Goal: Transaction & Acquisition: Purchase product/service

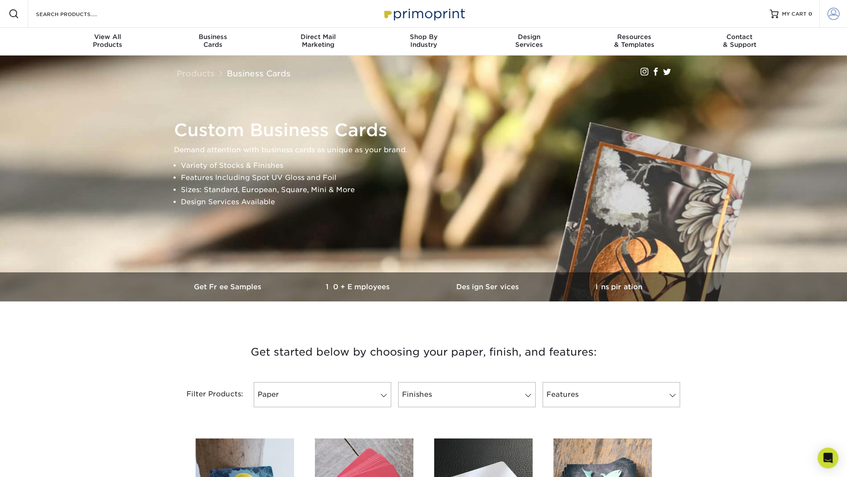
click at [833, 15] on span at bounding box center [834, 14] width 12 height 12
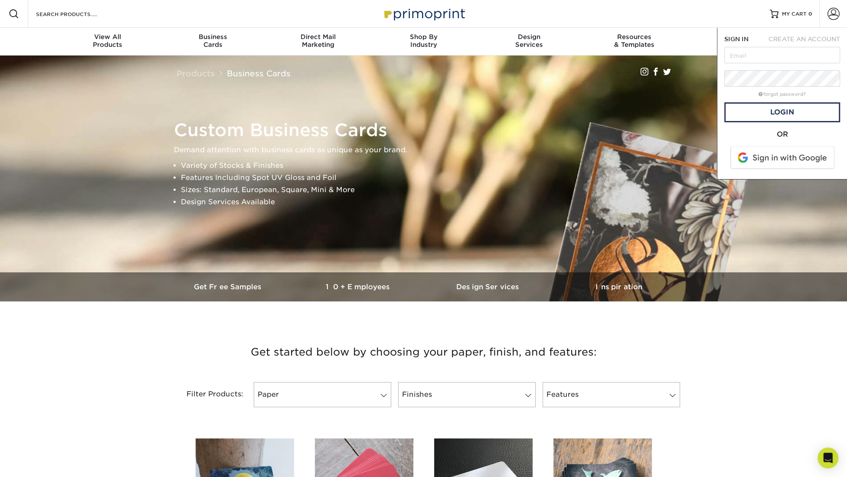
click at [616, 111] on div "Custom Business Cards Demand attention with business cards as unique as your br…" at bounding box center [424, 164] width 521 height 217
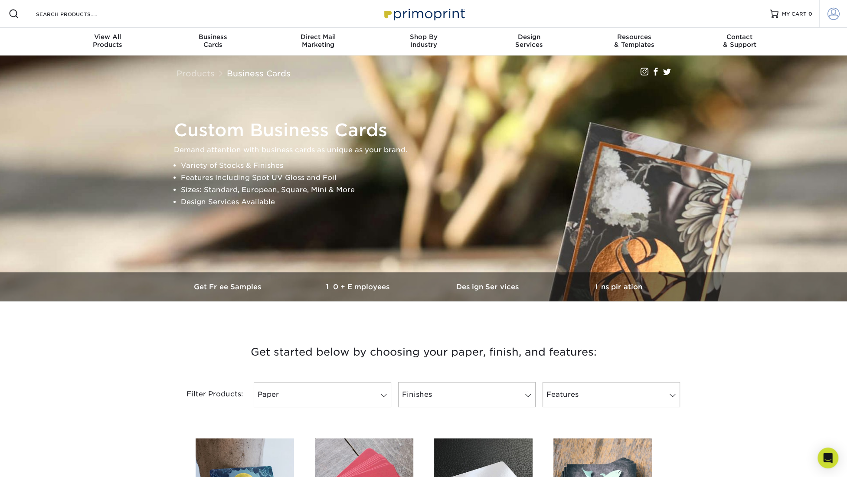
click at [833, 13] on span at bounding box center [834, 14] width 12 height 12
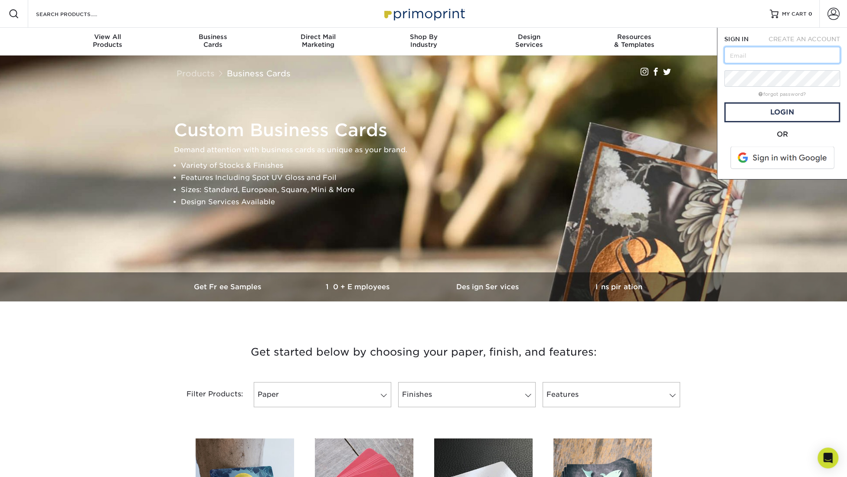
type input "[EMAIL_ADDRESS][DOMAIN_NAME]"
click at [784, 107] on link "Login" at bounding box center [783, 112] width 116 height 20
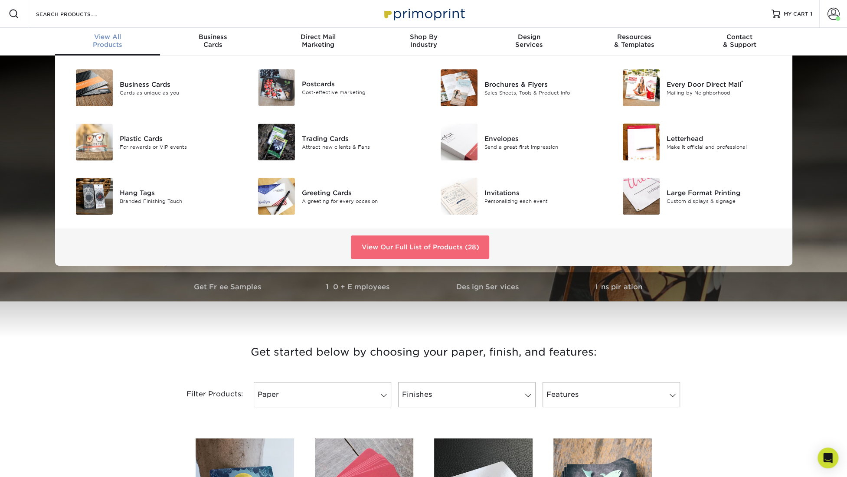
click at [392, 242] on link "View Our Full List of Products (28)" at bounding box center [420, 247] width 138 height 23
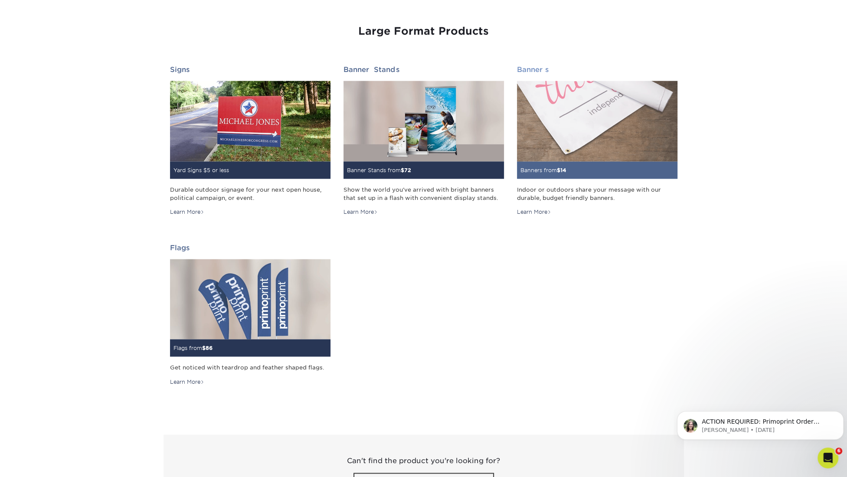
click at [556, 141] on img at bounding box center [597, 121] width 161 height 80
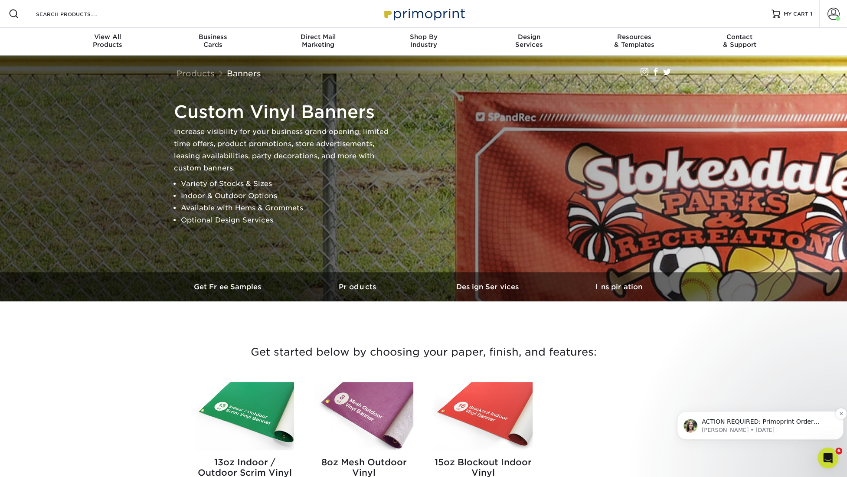
click at [769, 417] on div "ACTION REQUIRED: Primoprint Order 25825-45590-8327 Thank you for placing your o…" at bounding box center [760, 425] width 167 height 29
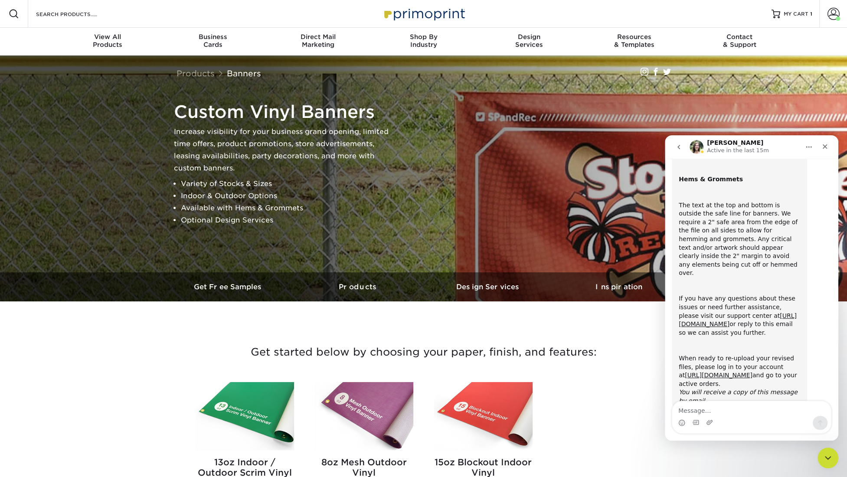
scroll to position [119, 0]
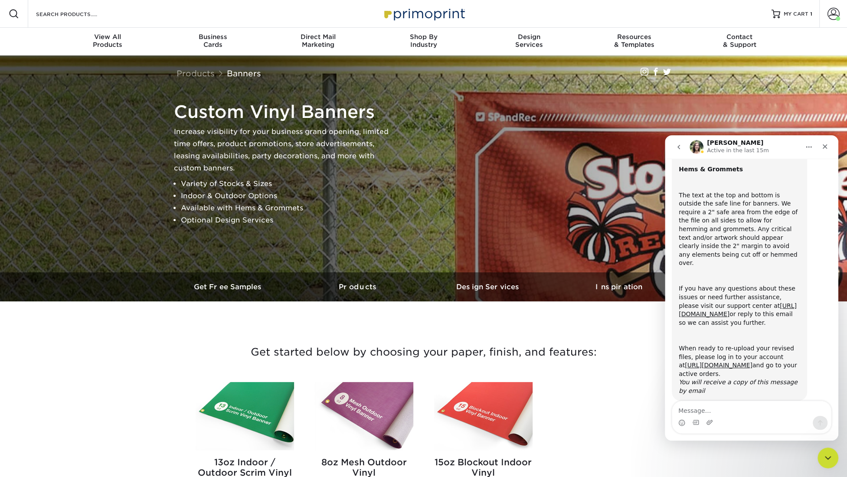
click at [649, 353] on h3 "Get started below by choosing your paper, finish, and features:" at bounding box center [424, 352] width 508 height 39
click at [830, 459] on icon "Close Intercom Messenger" at bounding box center [827, 457] width 10 height 10
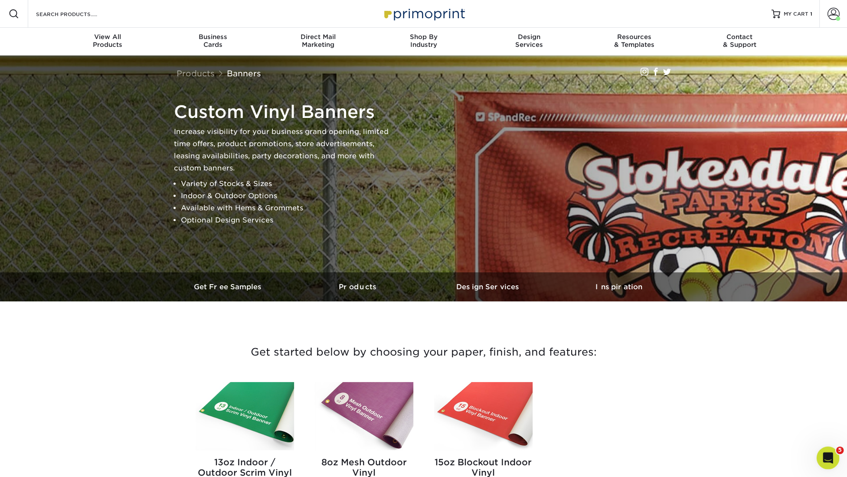
click at [830, 461] on icon "Open Intercom Messenger" at bounding box center [827, 457] width 14 height 14
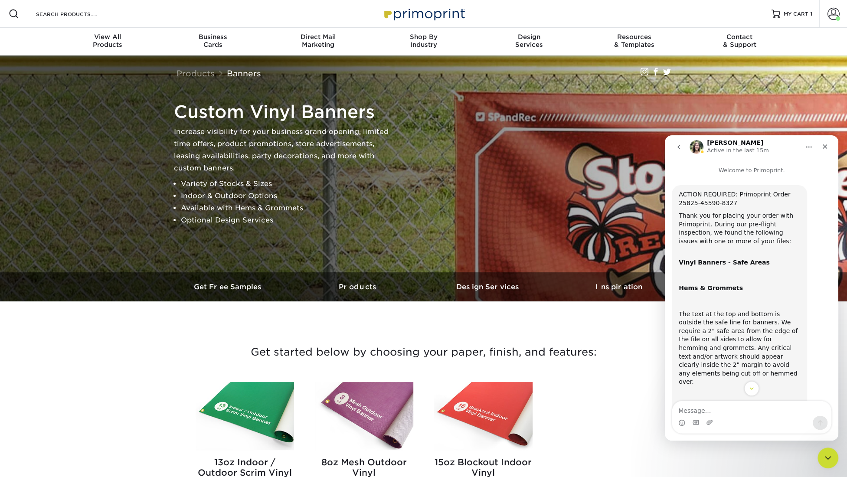
scroll to position [0, 0]
click at [678, 148] on icon "go back" at bounding box center [678, 147] width 7 height 7
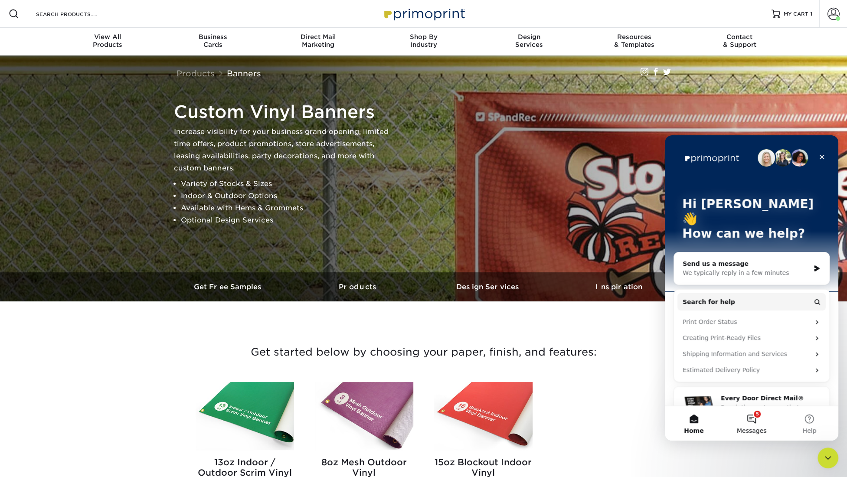
click at [749, 423] on button "5 Messages" at bounding box center [752, 423] width 58 height 35
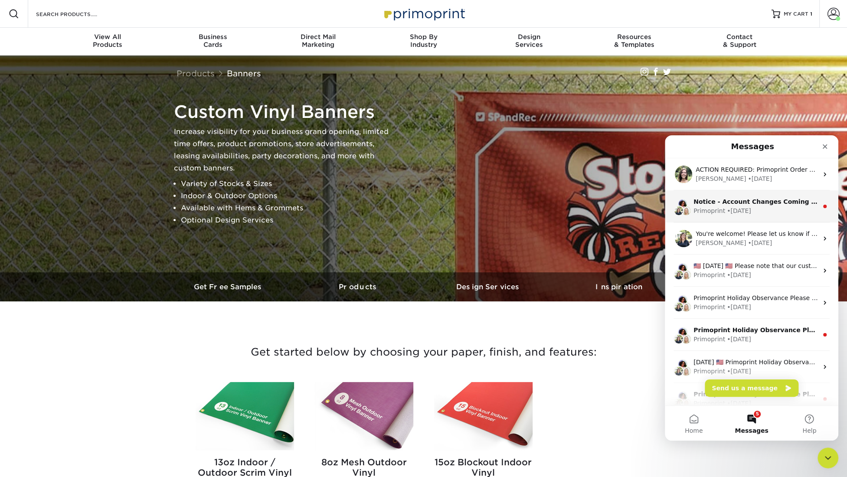
click at [770, 218] on div "Notice - Account Changes Coming Soon ​ Past Order Files Will Not Transfer: Whil…" at bounding box center [752, 206] width 174 height 32
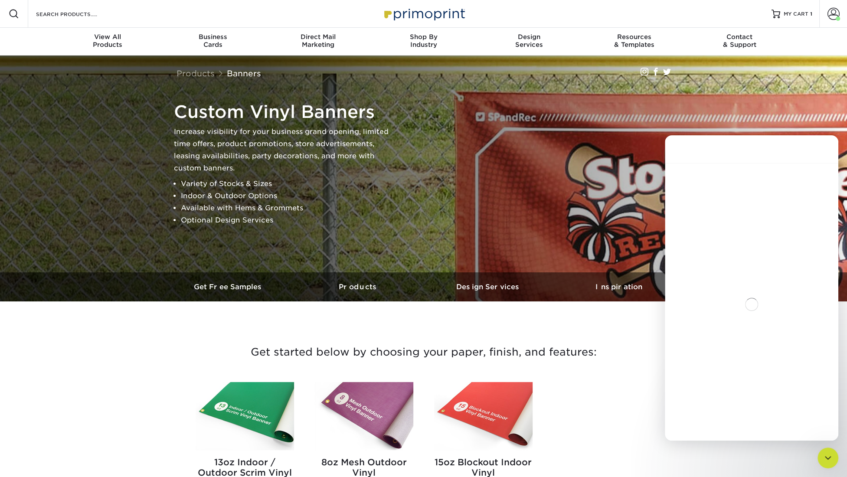
scroll to position [116, 0]
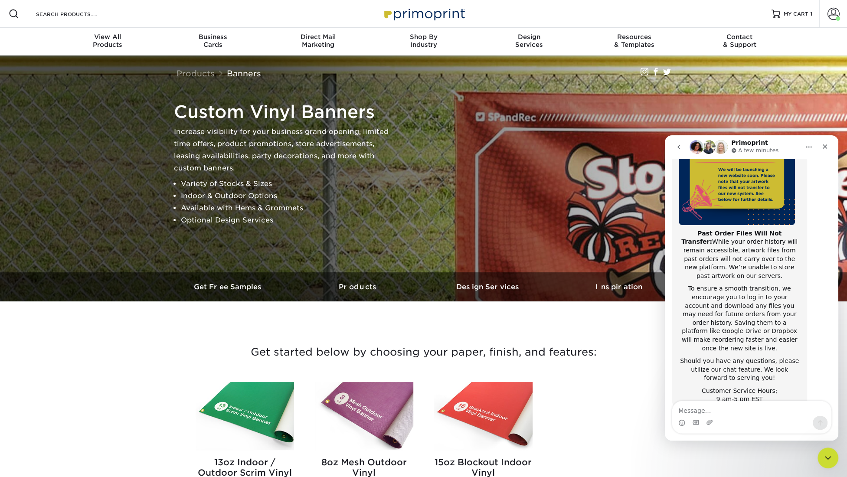
click at [682, 152] on button "go back" at bounding box center [679, 147] width 16 height 16
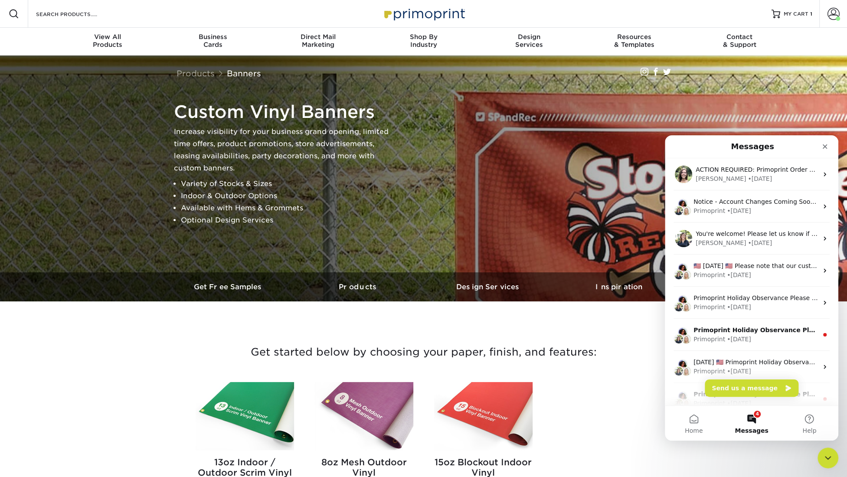
click at [632, 362] on h3 "Get started below by choosing your paper, finish, and features:" at bounding box center [424, 352] width 508 height 39
click at [825, 142] on div "Close" at bounding box center [825, 147] width 16 height 16
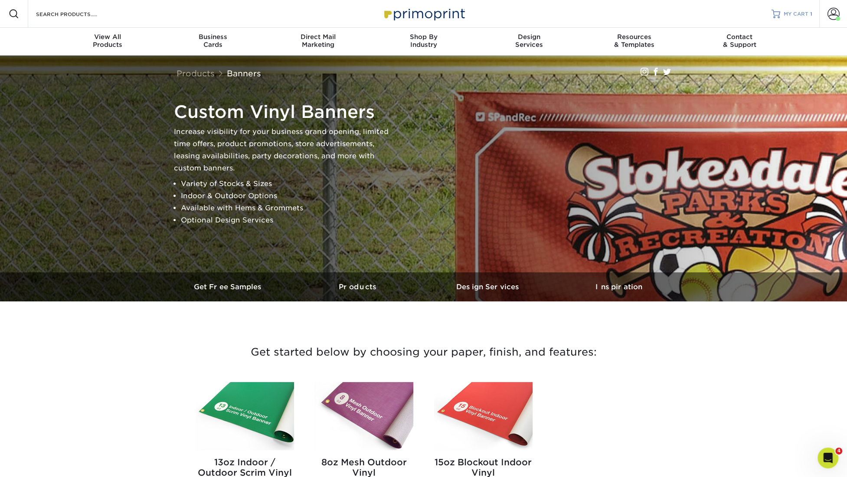
click at [802, 13] on span "MY CART" at bounding box center [796, 13] width 25 height 7
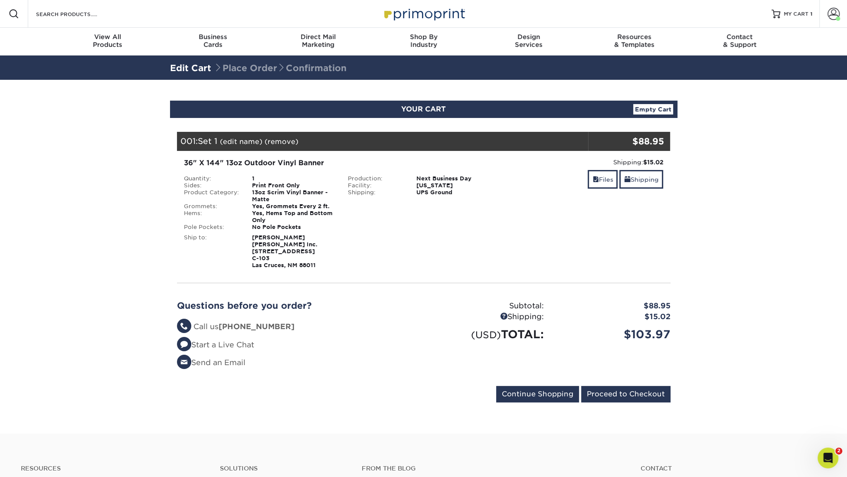
click at [661, 110] on link "Empty Cart" at bounding box center [653, 109] width 40 height 10
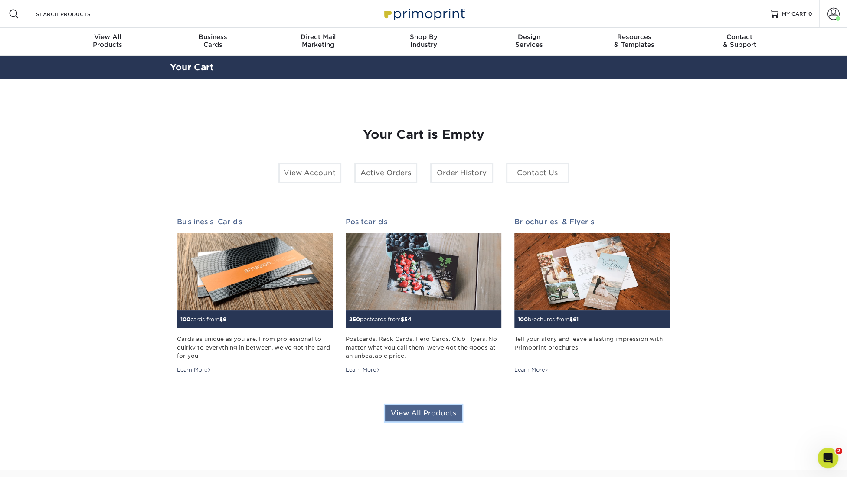
click at [420, 415] on link "View All Products" at bounding box center [423, 413] width 77 height 16
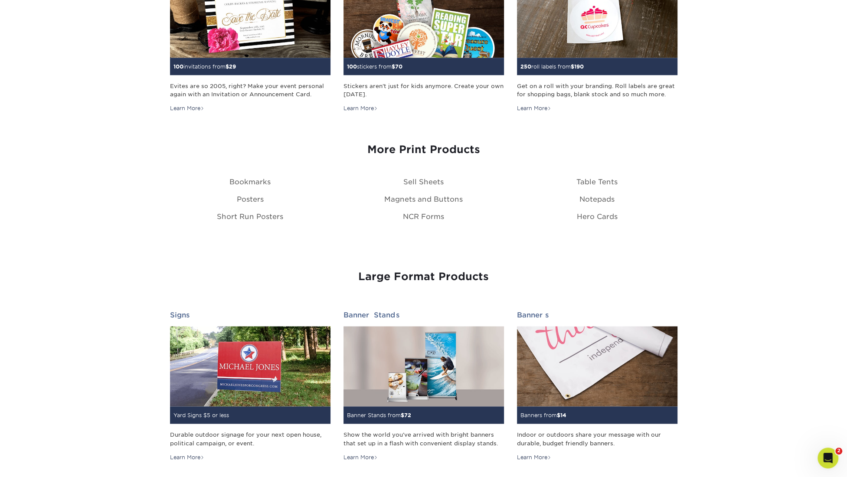
scroll to position [915, 0]
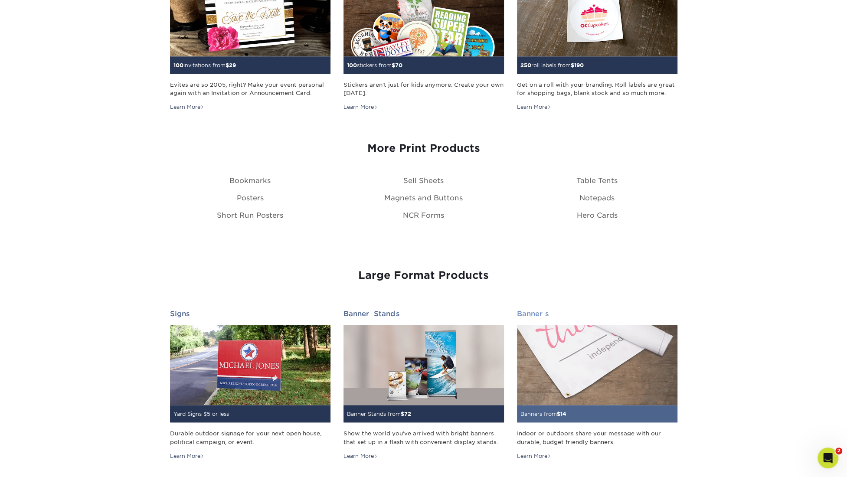
click at [586, 348] on img at bounding box center [597, 365] width 161 height 80
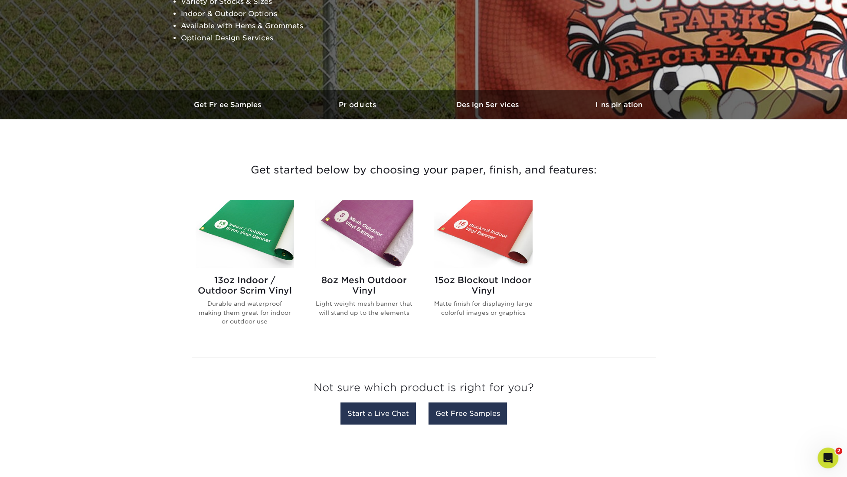
scroll to position [183, 0]
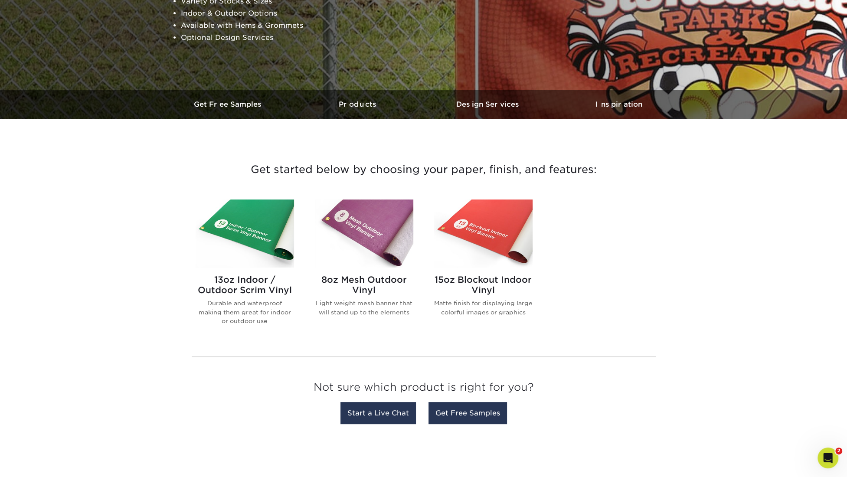
click at [367, 250] on img at bounding box center [364, 234] width 98 height 68
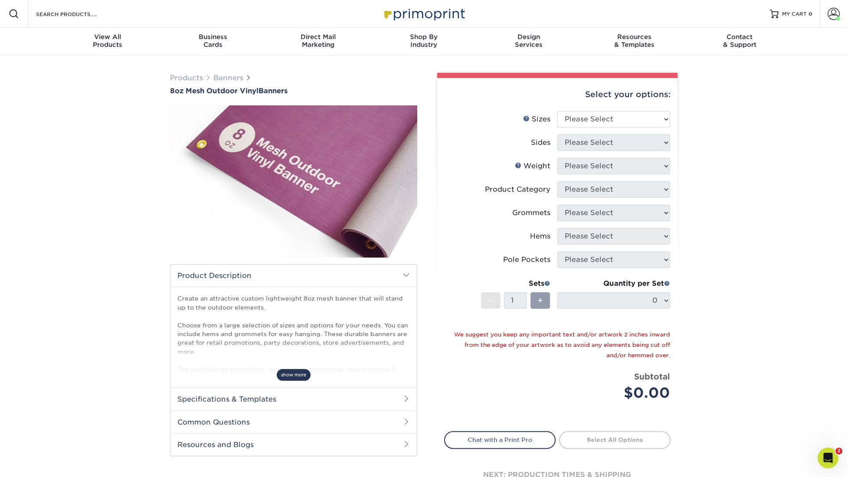
click at [302, 371] on span "show more" at bounding box center [294, 375] width 34 height 12
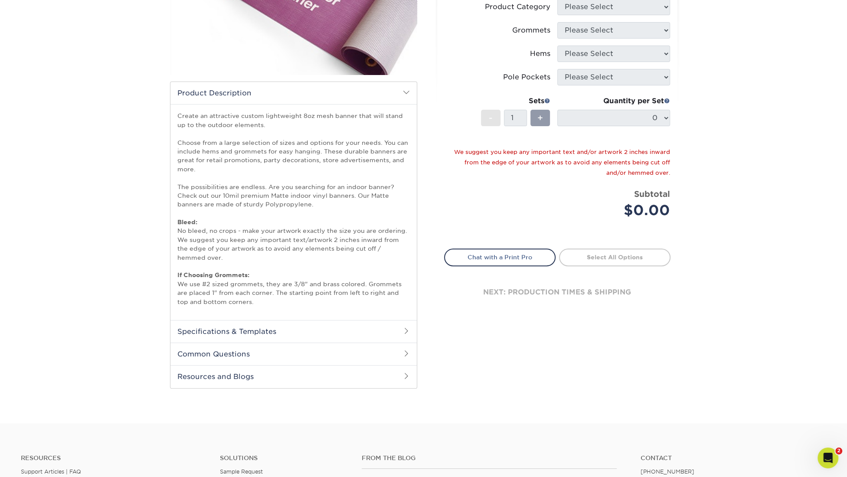
scroll to position [183, 0]
click at [269, 330] on h2 "Specifications & Templates" at bounding box center [294, 331] width 246 height 23
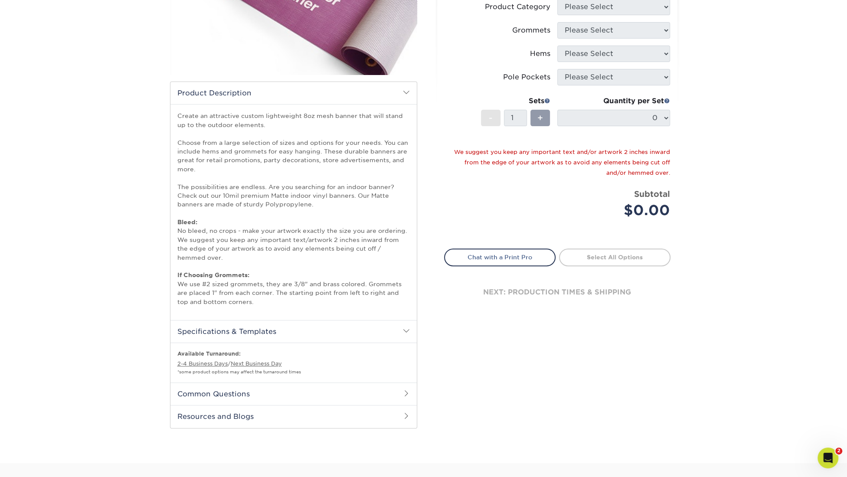
click at [246, 387] on h2 "Common Questions" at bounding box center [294, 394] width 246 height 23
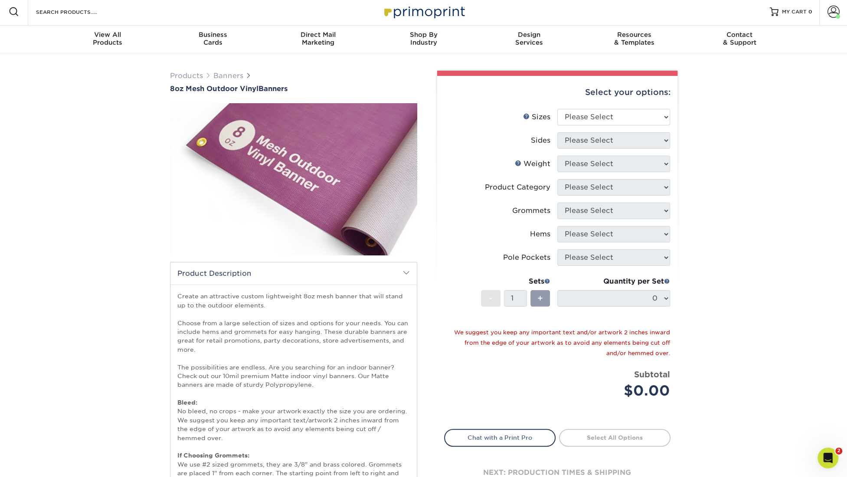
scroll to position [0, 0]
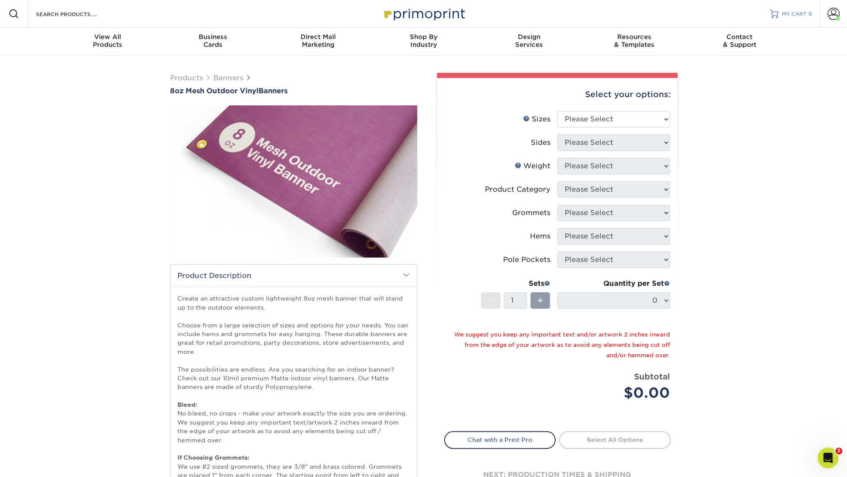
click at [811, 14] on span "0" at bounding box center [811, 14] width 4 height 6
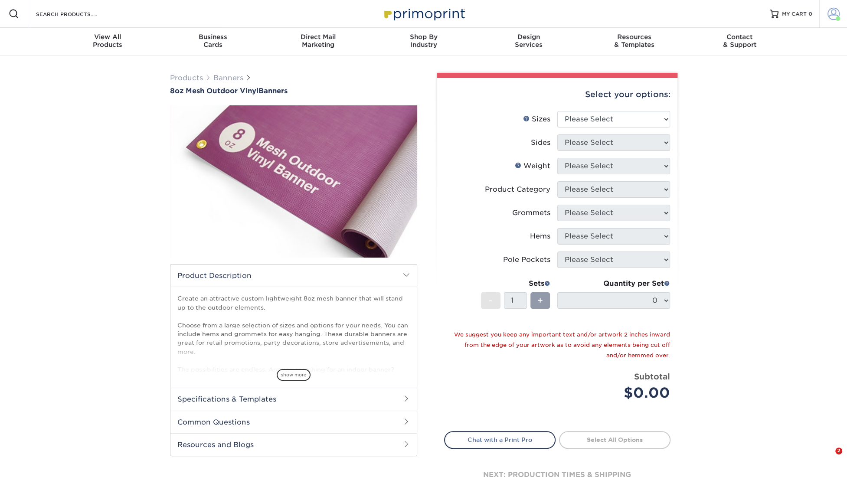
click at [834, 16] on span at bounding box center [834, 14] width 12 height 12
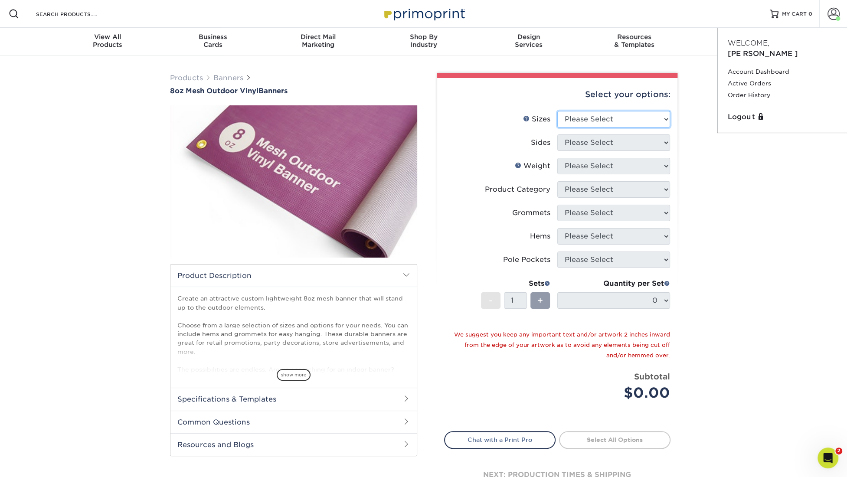
click at [557, 111] on select "Please Select 24" x 36" 24" x 48" 36" x 48" 36" x 60" 36" x 72" 36" x 96" 36" x…" at bounding box center [613, 119] width 113 height 16
select select "36.00x144.00"
click option "36" x 144"" at bounding box center [0, 0] width 0 height 0
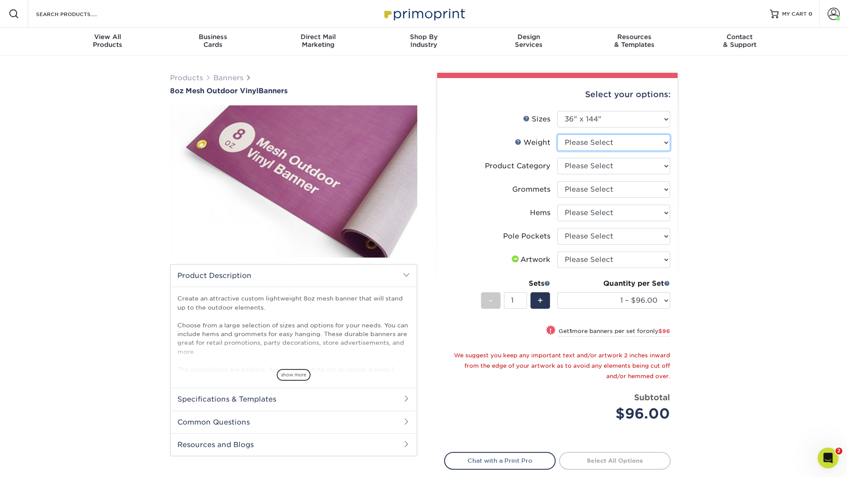
click at [557, 134] on select "Please Select 8OZMESH" at bounding box center [613, 142] width 113 height 16
select select "8OZMESH"
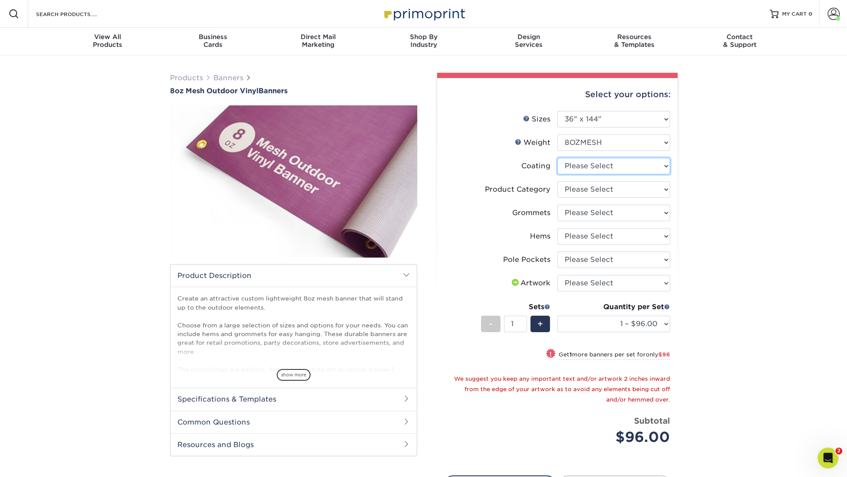
click at [557, 158] on select at bounding box center [613, 166] width 113 height 16
select select "3e7618de-abca-4bda-9f97-8b9129e913d8"
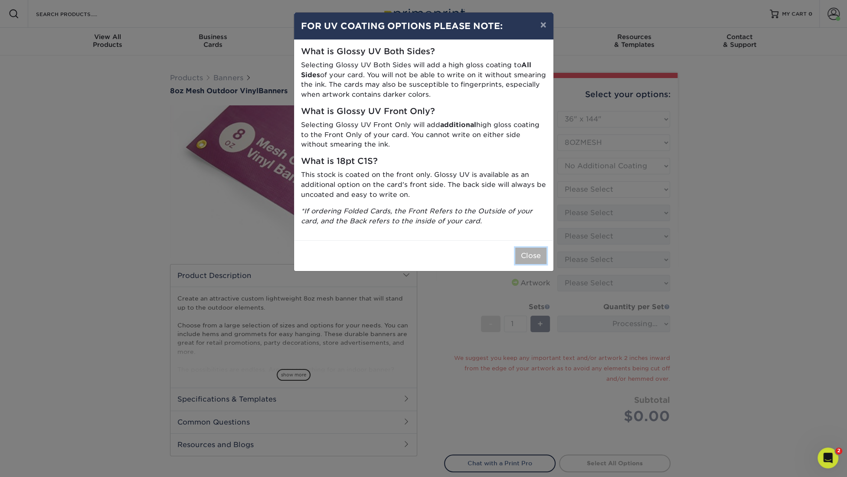
click at [523, 253] on button "Close" at bounding box center [530, 256] width 31 height 16
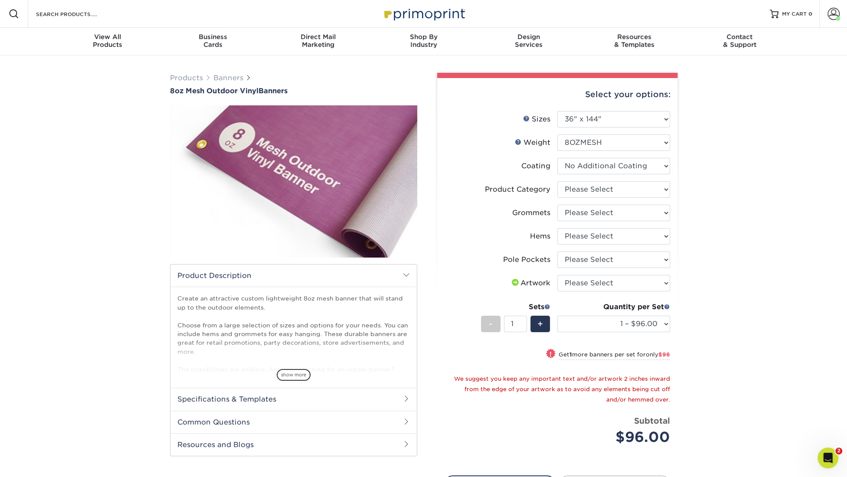
click at [771, 312] on div "Products Banners 8oz Mesh Outdoor Vinyl Banners Bleed: show more /" at bounding box center [423, 316] width 847 height 521
click at [557, 158] on select at bounding box center [613, 166] width 113 height 16
click option "No Additional Coating" at bounding box center [0, 0] width 0 height 0
click at [557, 181] on select "Please Select 8oz Mesh Banner" at bounding box center [613, 189] width 113 height 16
select select "fb3711ff-1725-42e1-bc4f-134fa5e422b0"
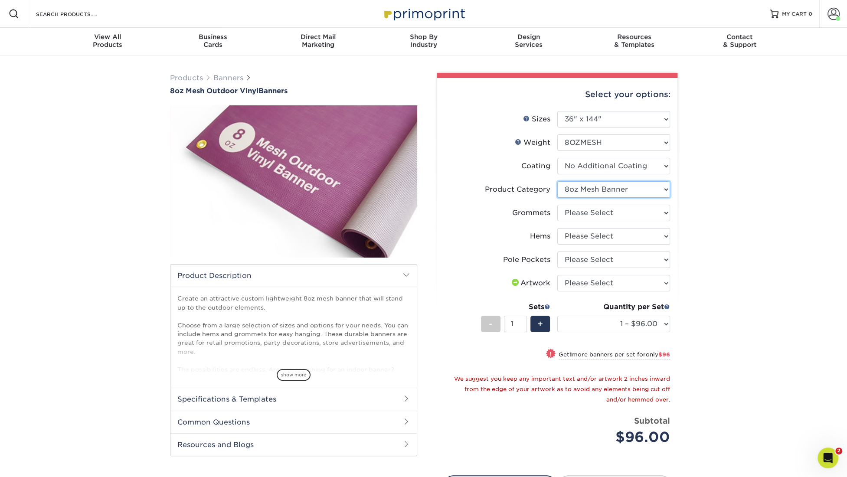
click option "8oz Mesh Banner" at bounding box center [0, 0] width 0 height 0
click at [557, 205] on select "Please Select No Grommets Yes, Grommet All 4 Corners Yes, Grommets Every 2 ft." at bounding box center [613, 213] width 113 height 16
select select "844af484-45a3-48a0-88de-19e51b139d69"
click option "Yes, Grommets Every 2 ft." at bounding box center [0, 0] width 0 height 0
click at [557, 228] on select "Please Select No Hems/Pole Pockets Yes, Hems Top and Bottom Only Yes, Hems All …" at bounding box center [613, 236] width 113 height 16
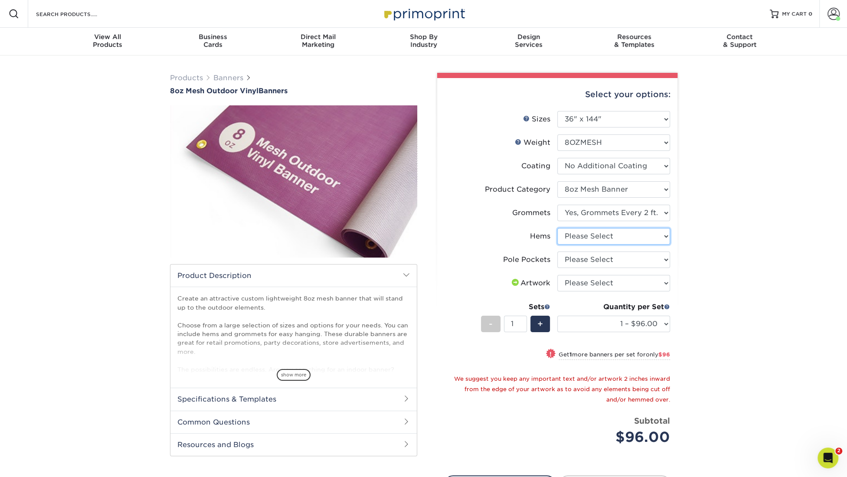
select select "8230230f-c794-4a86-888a-1e780ae7e418"
click option "Yes, Hems Top and Bottom Only" at bounding box center [0, 0] width 0 height 0
click at [557, 252] on select "Please Select No Pole Pockets 2 in. Left and Right 2 in. Top and Bottom 4 in. L…" at bounding box center [613, 260] width 113 height 16
select select "462c5fe9-21e9-49a0-afb4-1c6e8664fe13"
click option "No Pole Pockets" at bounding box center [0, 0] width 0 height 0
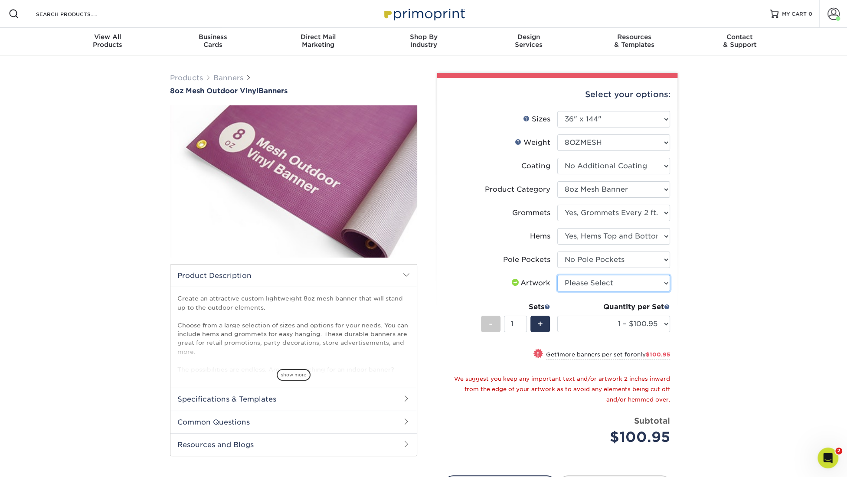
click at [557, 275] on select "Please Select I will upload files I need a design - $50" at bounding box center [613, 283] width 113 height 16
select select "upload"
click option "I will upload files" at bounding box center [0, 0] width 0 height 0
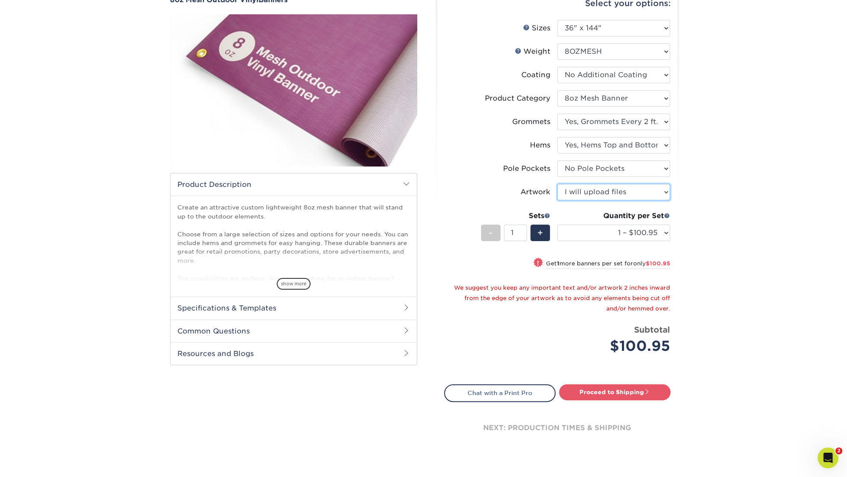
scroll to position [91, 0]
click at [641, 394] on link "Proceed to Shipping" at bounding box center [614, 392] width 111 height 16
type input "Set 1"
select select "fb55a15f-b920-4940-9561-1834326d694c"
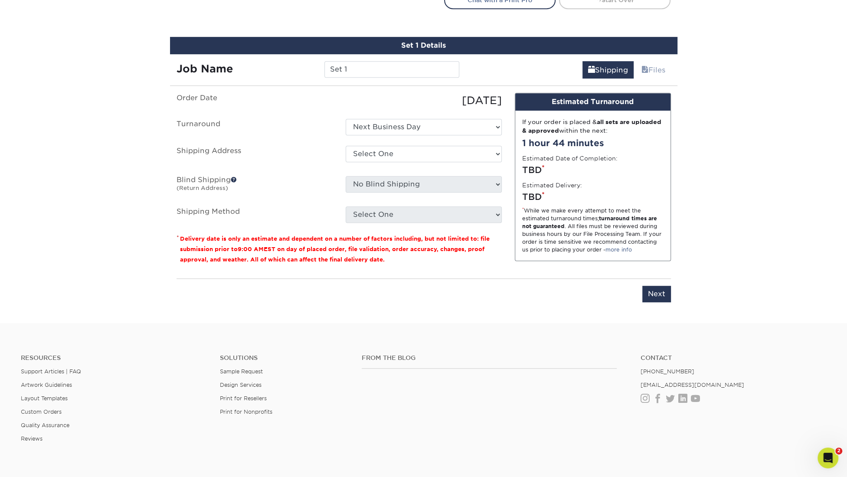
scroll to position [498, 0]
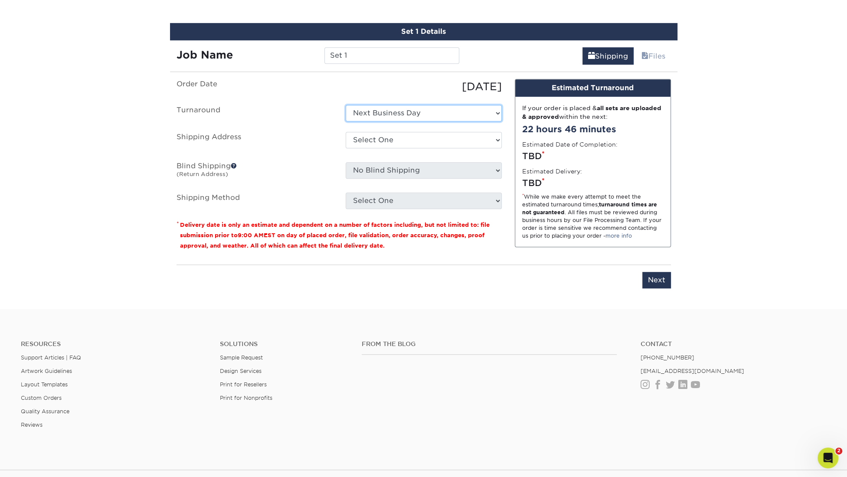
click at [346, 105] on select "Select One Next Business Day" at bounding box center [424, 113] width 156 height 16
click option "Next Business Day" at bounding box center [0, 0] width 0 height 0
drag, startPoint x: 371, startPoint y: 56, endPoint x: 266, endPoint y: 43, distance: 105.7
click at [325, 47] on input "Set 1" at bounding box center [392, 55] width 135 height 16
type input "LC Banner W/Logo"
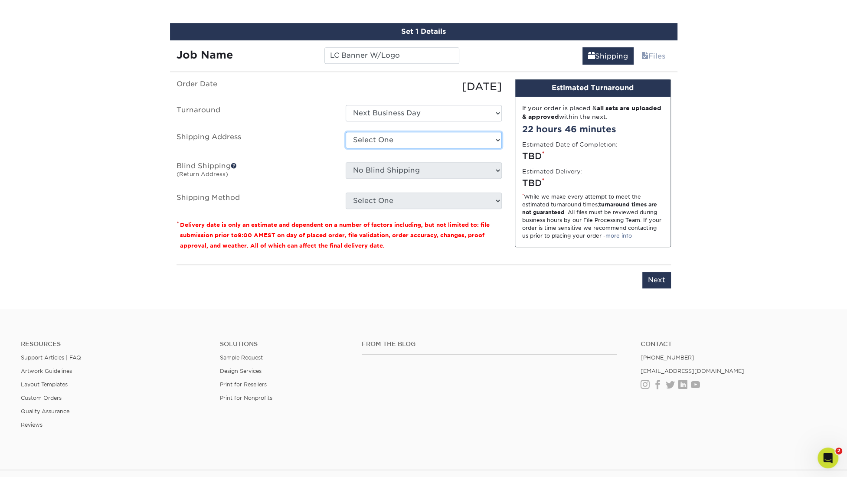
click at [346, 132] on select "Select One ABQ - BHI ABQ - EITS C- DEN - BHI DEN - EITS GJ LC Lindsay Michael N…" at bounding box center [424, 140] width 156 height 16
select select "279358"
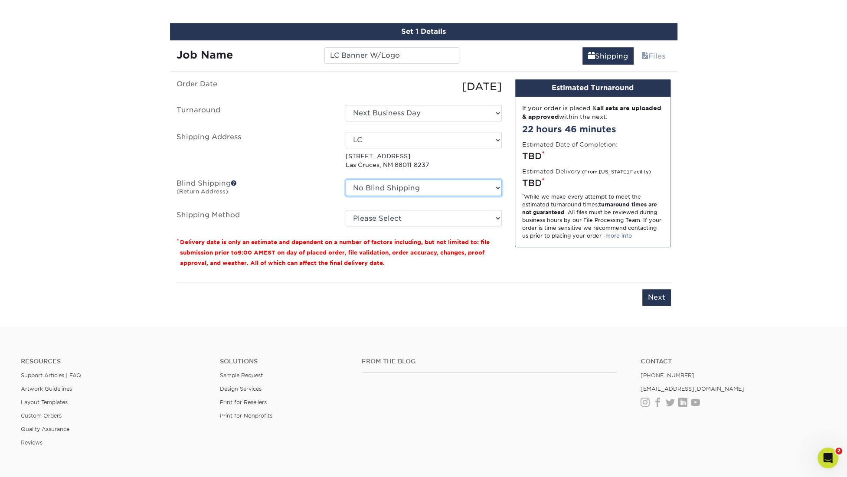
click at [346, 180] on select "No Blind Shipping ABQ - BHI ABQ - EITS C- DEN - BHI DEN - EITS GJ LC Lindsay Mi…" at bounding box center [424, 188] width 156 height 16
click at [579, 292] on div "Please enter job name and select desired turnaround time, shipping address and …" at bounding box center [424, 294] width 495 height 24
click at [346, 210] on select "Please Select Ground Shipping (+$15.92) 3 Day Shipping Service (+$23.12) 2 Day …" at bounding box center [424, 218] width 156 height 16
select select "03"
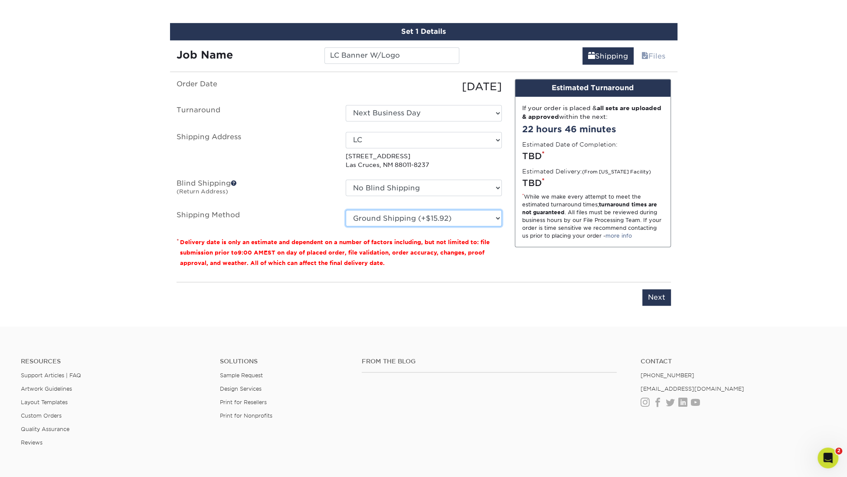
click option "Ground Shipping (+$15.92)" at bounding box center [0, 0] width 0 height 0
click at [661, 297] on input "Next" at bounding box center [657, 297] width 29 height 16
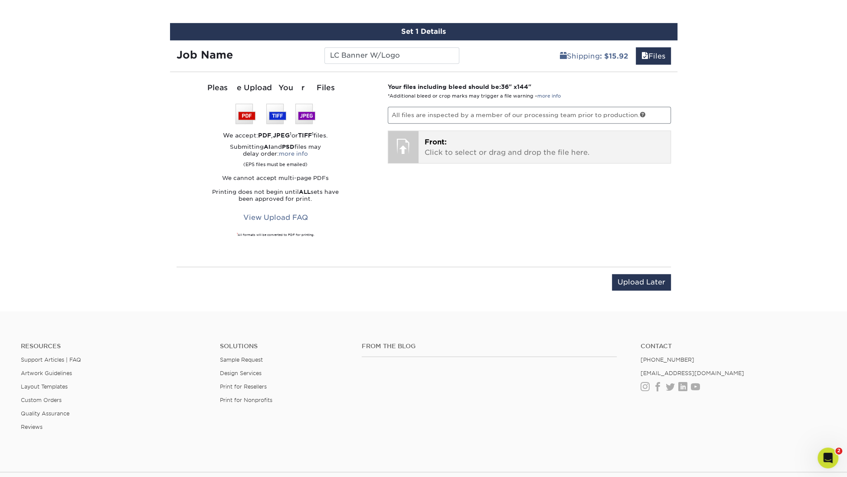
click at [434, 138] on span "Front:" at bounding box center [436, 142] width 22 height 8
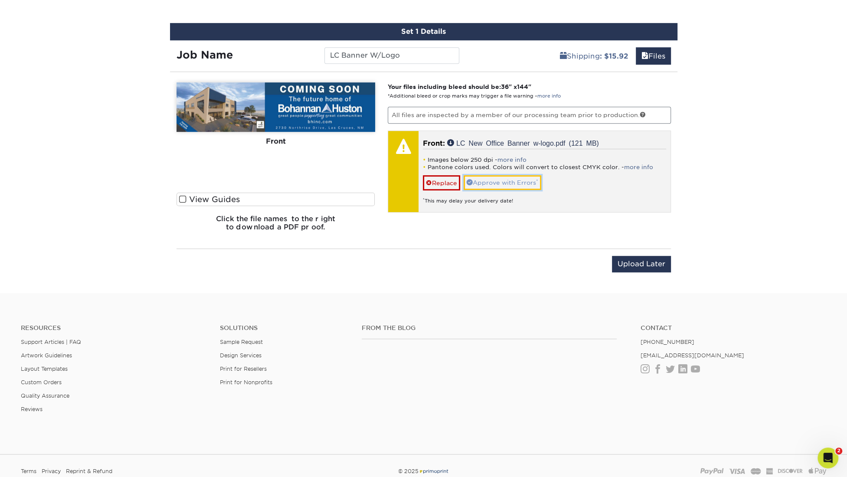
click at [517, 180] on link "Approve with Errors *" at bounding box center [503, 182] width 78 height 15
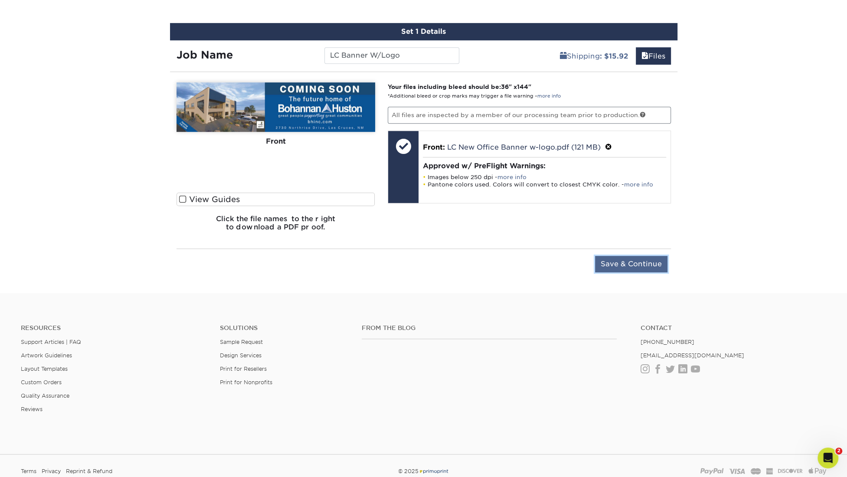
click at [653, 256] on input "Save & Continue" at bounding box center [631, 264] width 72 height 16
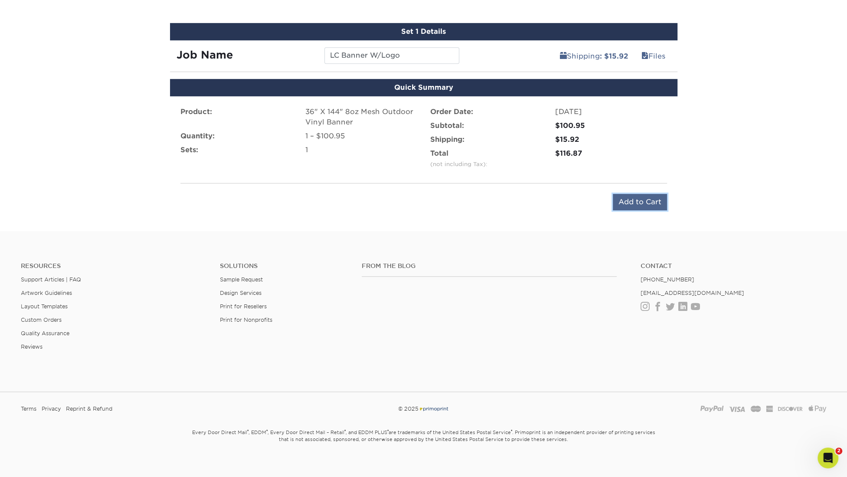
click at [649, 198] on input "Add to Cart" at bounding box center [640, 202] width 54 height 16
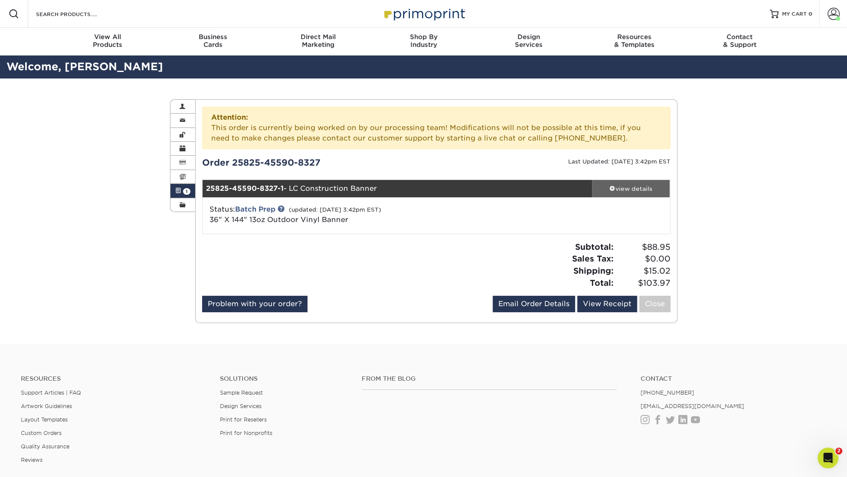
click at [616, 190] on div "view details" at bounding box center [631, 188] width 78 height 9
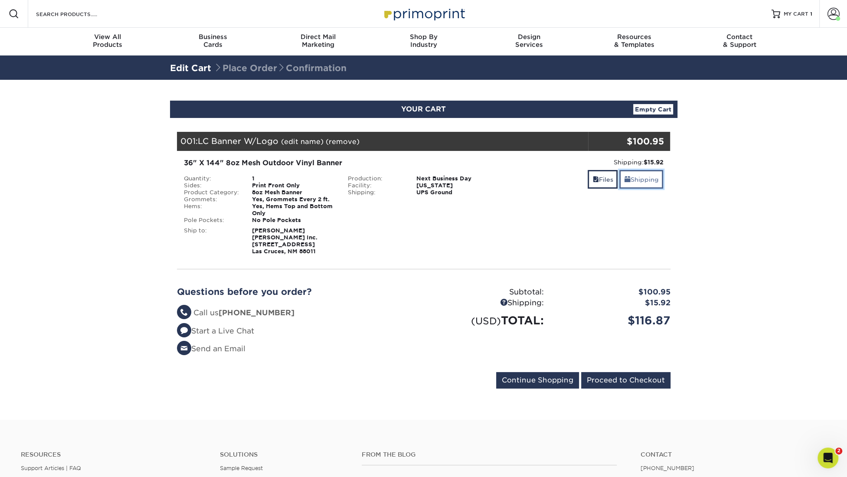
click at [660, 177] on link "Shipping" at bounding box center [642, 179] width 44 height 19
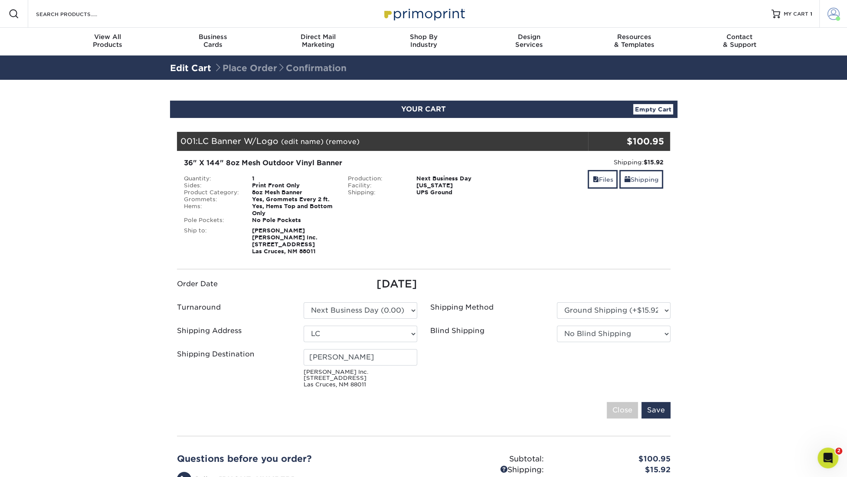
click at [831, 14] on span at bounding box center [834, 14] width 12 height 12
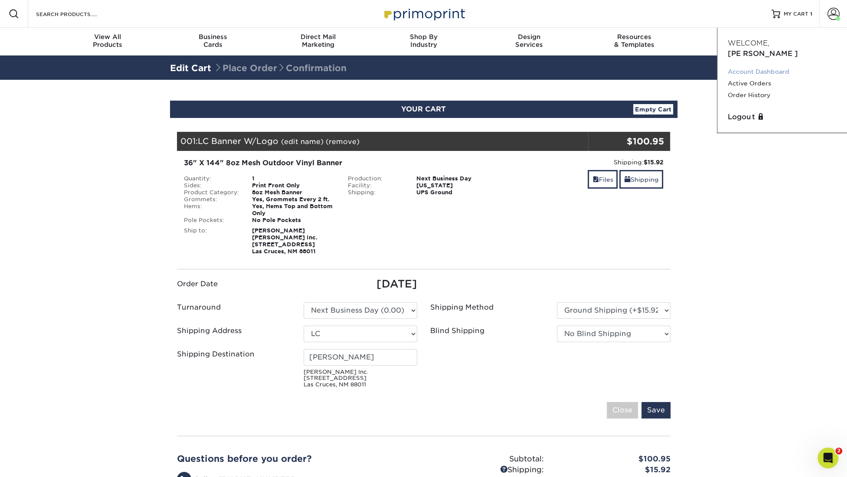
click at [758, 66] on link "Account Dashboard" at bounding box center [782, 72] width 109 height 12
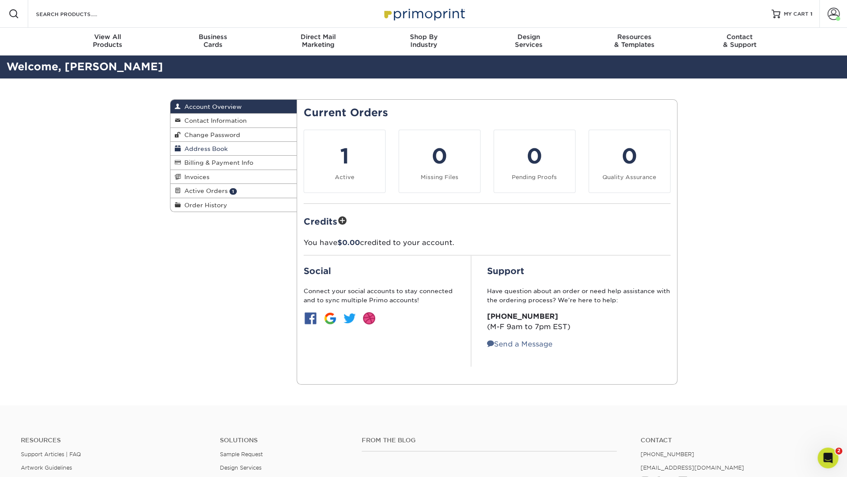
click at [209, 150] on span "Address Book" at bounding box center [204, 148] width 47 height 7
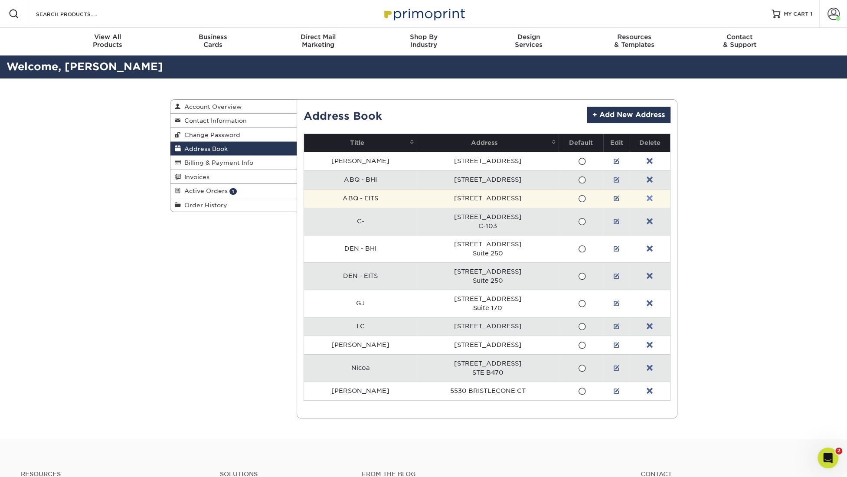
click at [650, 196] on link at bounding box center [650, 198] width 6 height 7
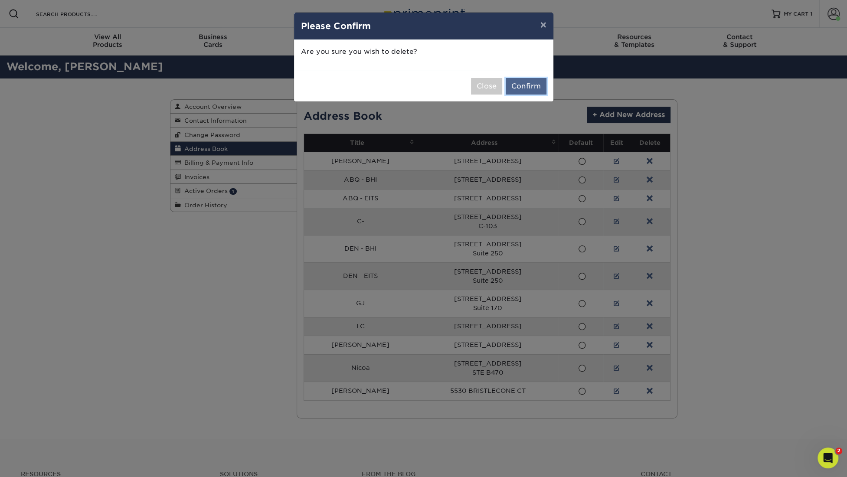
click at [522, 85] on button "Confirm" at bounding box center [526, 86] width 41 height 16
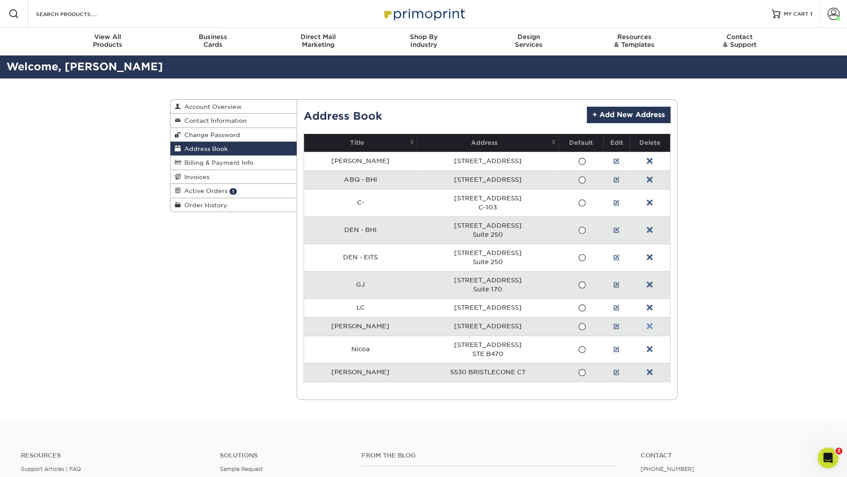
click at [650, 324] on link at bounding box center [650, 326] width 6 height 7
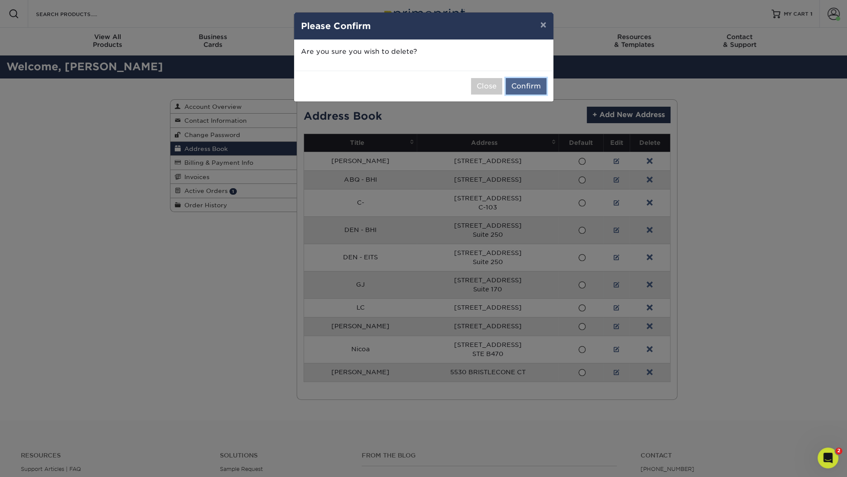
click at [541, 90] on button "Confirm" at bounding box center [526, 86] width 41 height 16
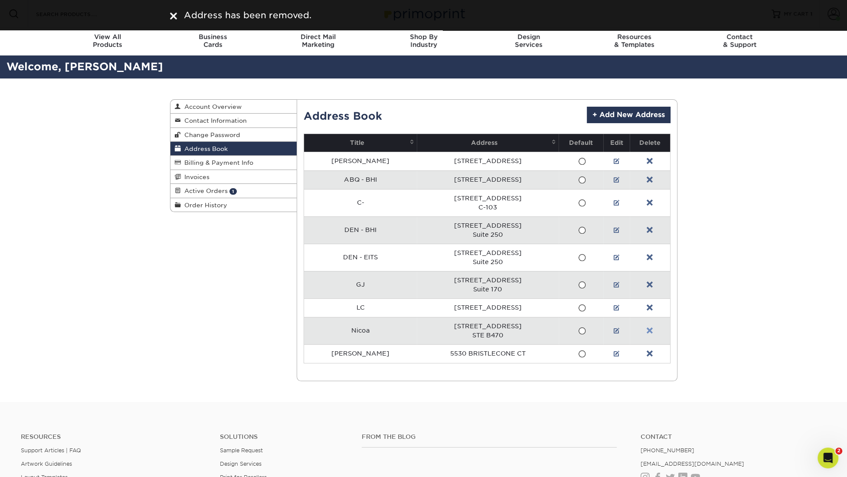
click at [653, 328] on link at bounding box center [650, 331] width 6 height 7
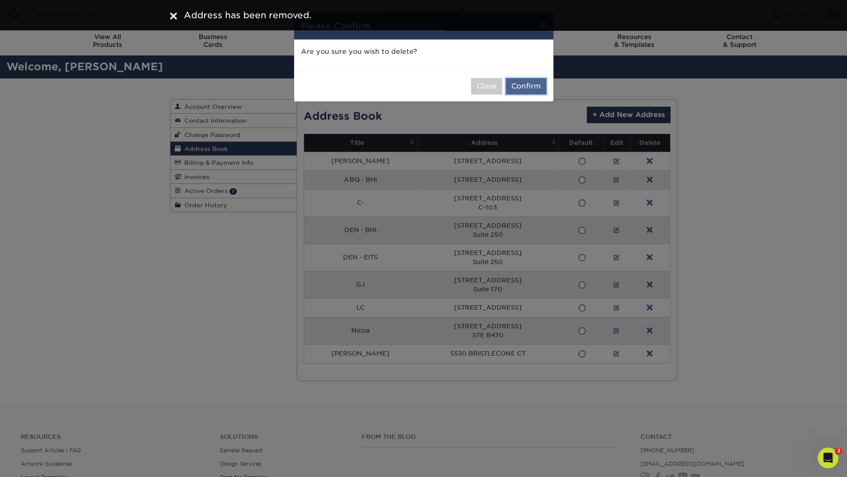
click at [521, 80] on button "Confirm" at bounding box center [526, 86] width 41 height 16
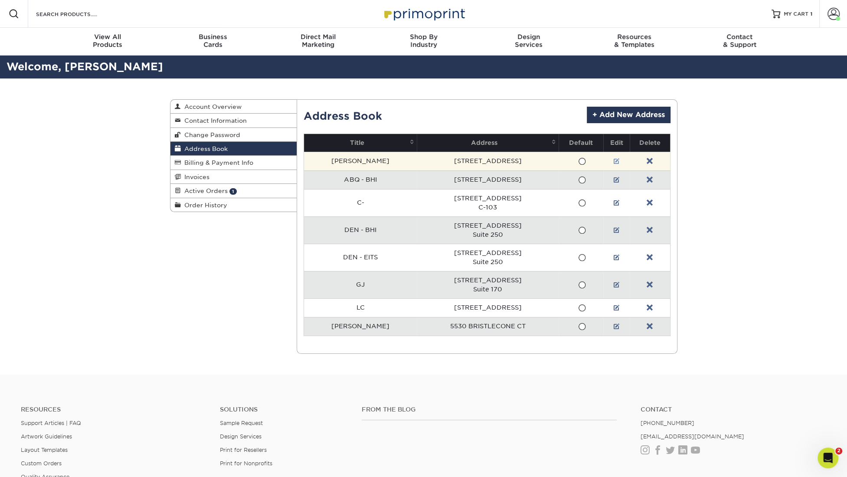
click at [620, 158] on link at bounding box center [616, 161] width 6 height 7
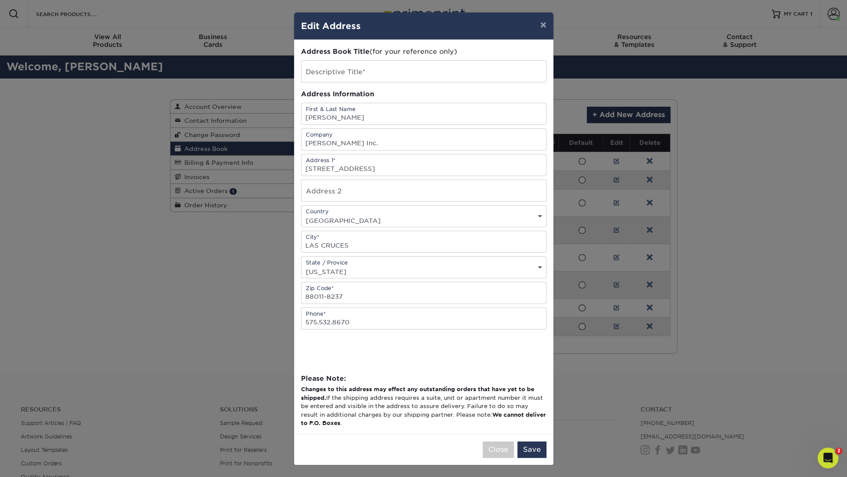
click at [734, 192] on div "× Edit Address Address Book Title (for your reference only) Descriptive Title* …" at bounding box center [423, 238] width 847 height 477
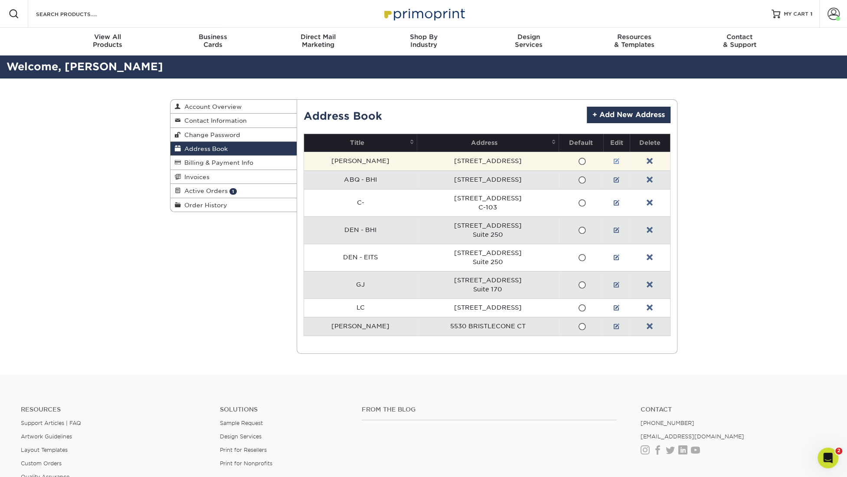
click at [619, 158] on link at bounding box center [616, 161] width 6 height 7
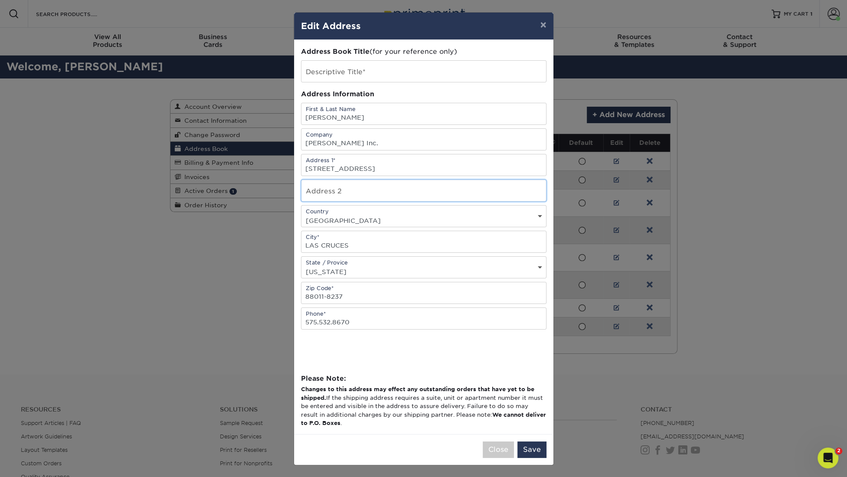
click at [376, 186] on input "text" at bounding box center [424, 190] width 245 height 21
paste input "Suite C-103"
type input "Suite C-103"
click at [531, 446] on button "Save" at bounding box center [532, 450] width 29 height 16
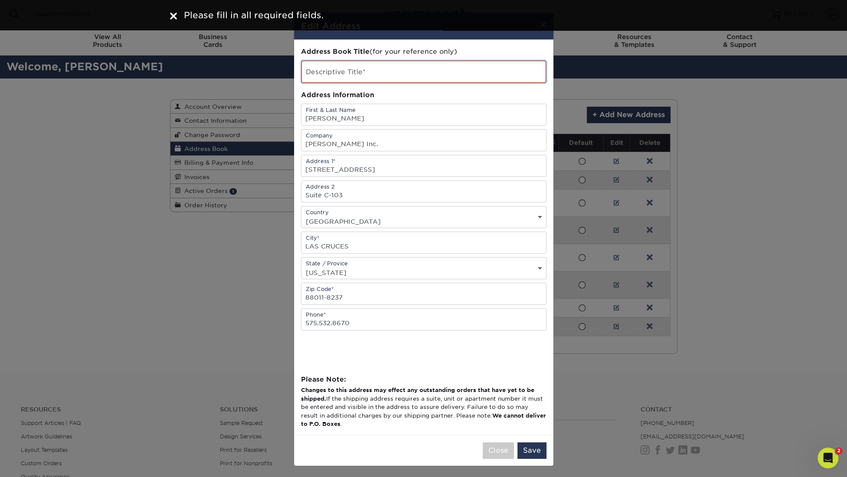
click at [376, 74] on input "text" at bounding box center [424, 72] width 245 height 22
type input "B"
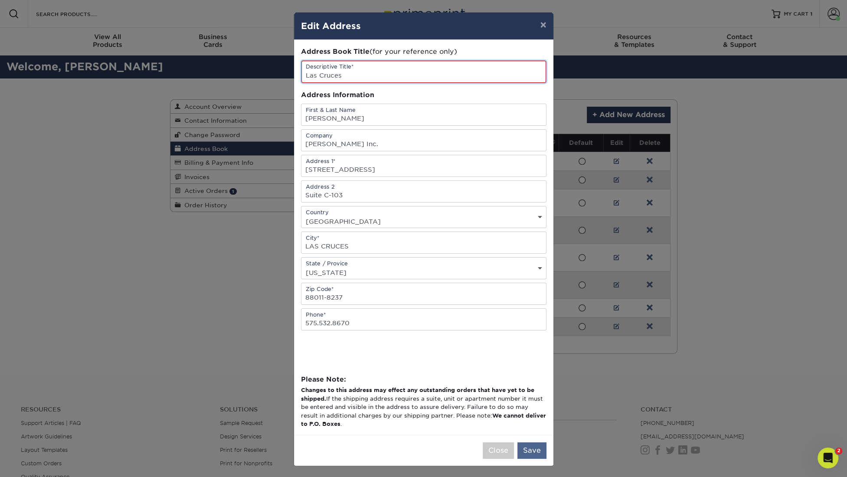
type input "Las Cruces"
click at [530, 447] on button "Save" at bounding box center [532, 451] width 29 height 16
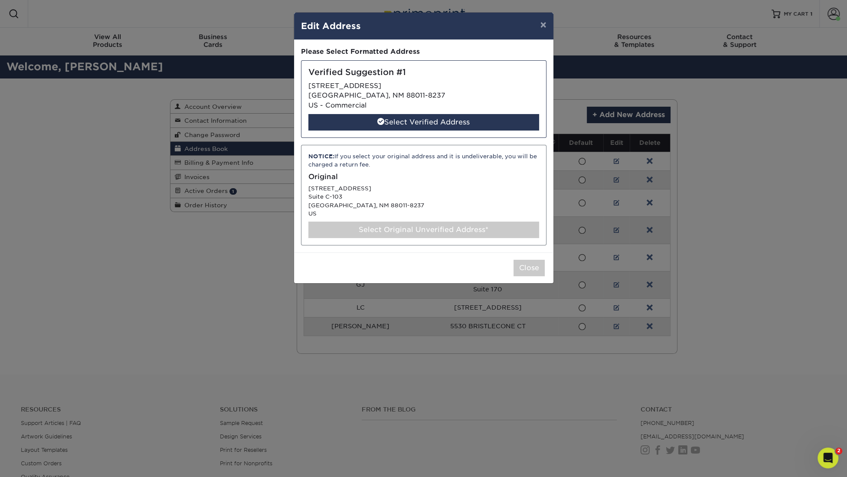
click at [462, 231] on div "Select Original Unverified Address*" at bounding box center [423, 230] width 231 height 16
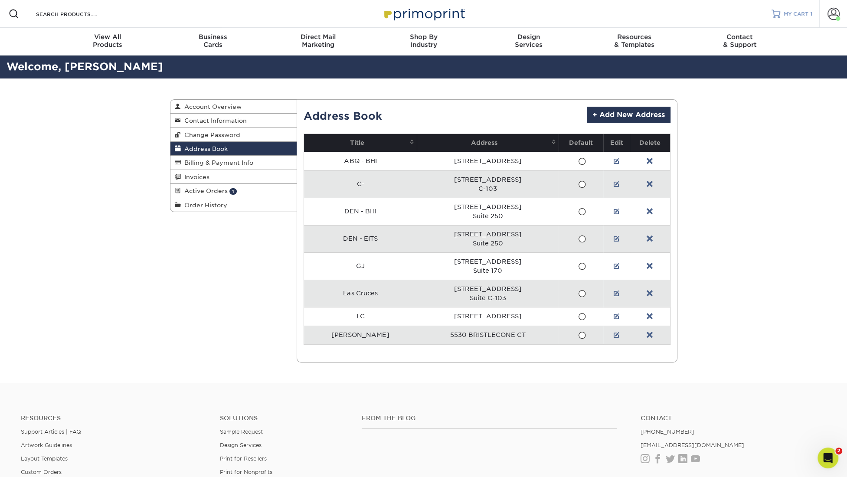
click at [786, 14] on span "MY CART" at bounding box center [796, 13] width 25 height 7
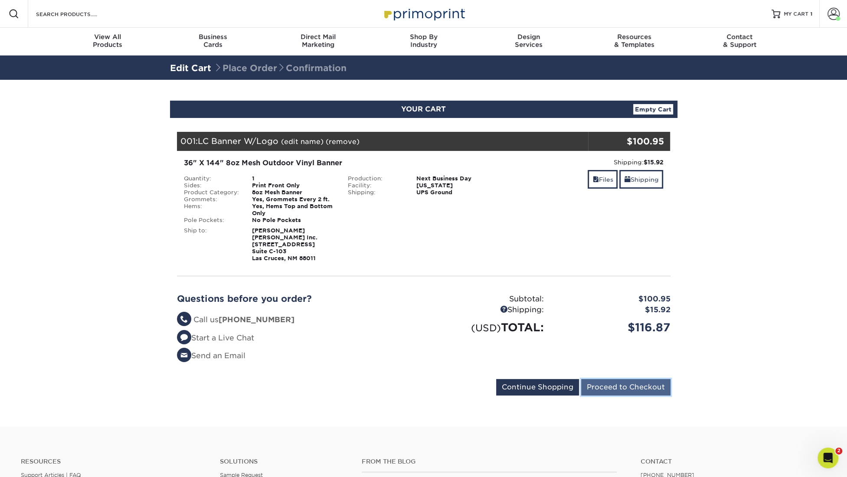
click at [630, 387] on input "Proceed to Checkout" at bounding box center [625, 387] width 89 height 16
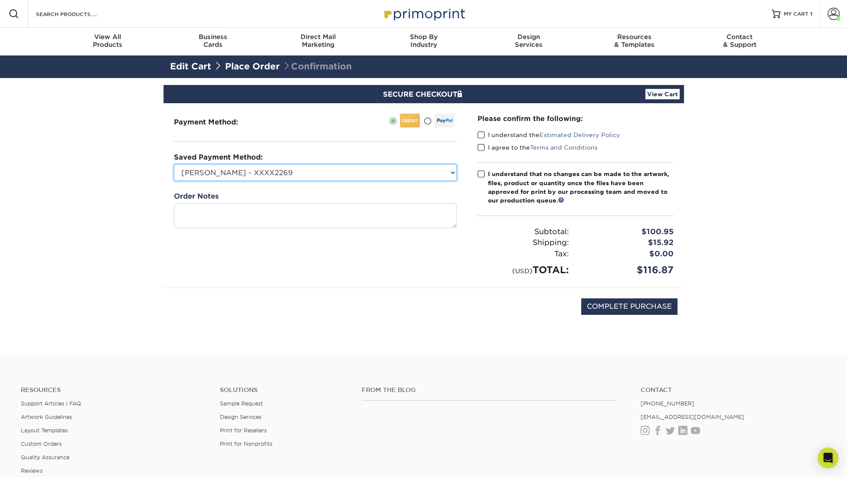
click at [174, 164] on select "[PERSON_NAME] - XXXX2269 MasterCard - XXXX1282 [PERSON_NAME] - XXXX5524 New Cre…" at bounding box center [315, 172] width 283 height 16
select select "70054"
click option "MasterCard - XXXX1282" at bounding box center [0, 0] width 0 height 0
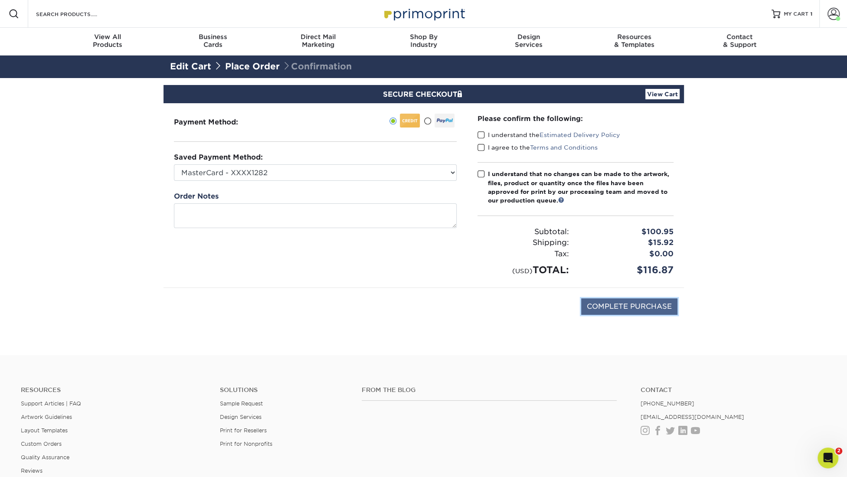
click at [637, 304] on input "COMPLETE PURCHASE" at bounding box center [629, 306] width 96 height 16
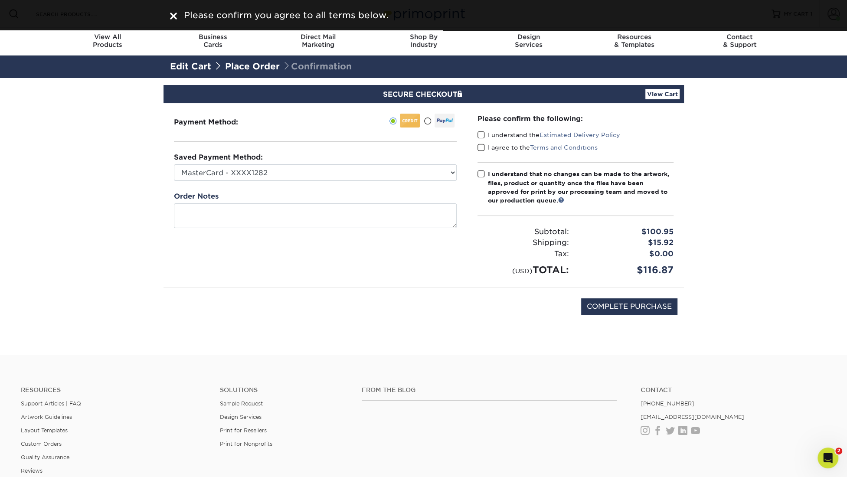
click at [482, 134] on span at bounding box center [481, 135] width 7 height 8
click at [0, 0] on input "I understand the Estimated Delivery Policy" at bounding box center [0, 0] width 0 height 0
click at [482, 146] on span at bounding box center [481, 148] width 7 height 8
click at [479, 151] on span at bounding box center [481, 148] width 7 height 8
click at [0, 0] on input "I agree to the Terms and Conditions" at bounding box center [0, 0] width 0 height 0
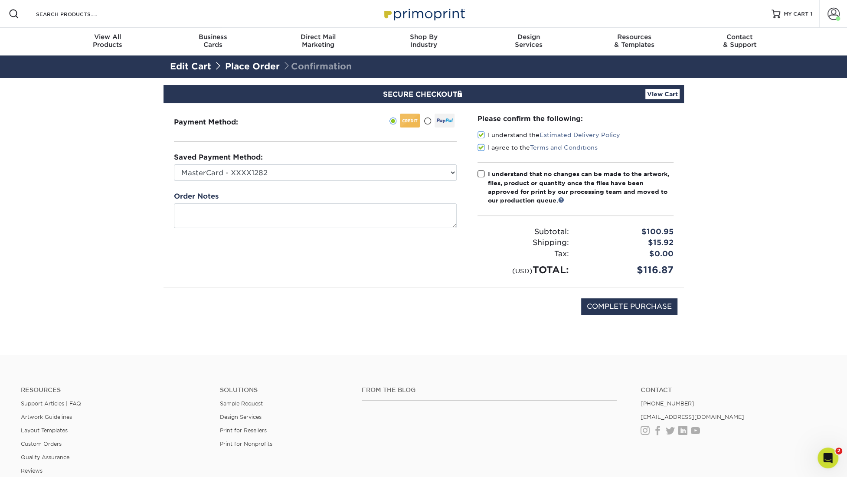
click at [482, 173] on span at bounding box center [481, 174] width 7 height 8
click at [0, 0] on input "I understand that no changes can be made to the artwork, files, product or quan…" at bounding box center [0, 0] width 0 height 0
click at [621, 308] on input "COMPLETE PURCHASE" at bounding box center [629, 306] width 96 height 16
type input "PROCESSING, PLEASE WAIT..."
